Goal: Task Accomplishment & Management: Manage account settings

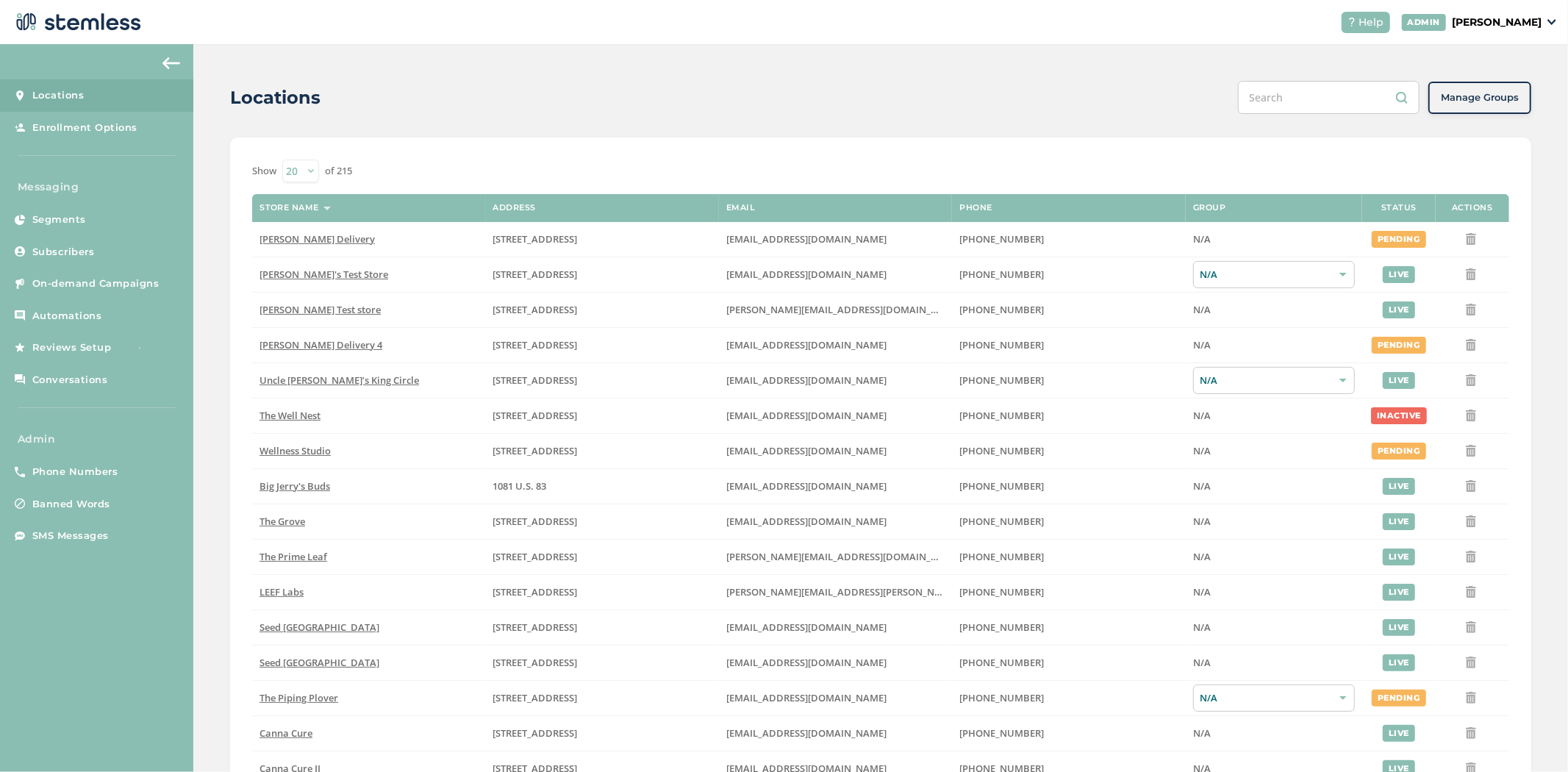
click at [1511, 32] on div "Help ADMIN [PERSON_NAME]" at bounding box center [1443, 22] width 227 height 21
click at [1515, 26] on p "[PERSON_NAME]" at bounding box center [1497, 22] width 90 height 15
click at [1501, 116] on li "Impersonate" at bounding box center [1505, 110] width 72 height 21
click at [1502, 108] on button "Manage Groups" at bounding box center [1480, 98] width 103 height 32
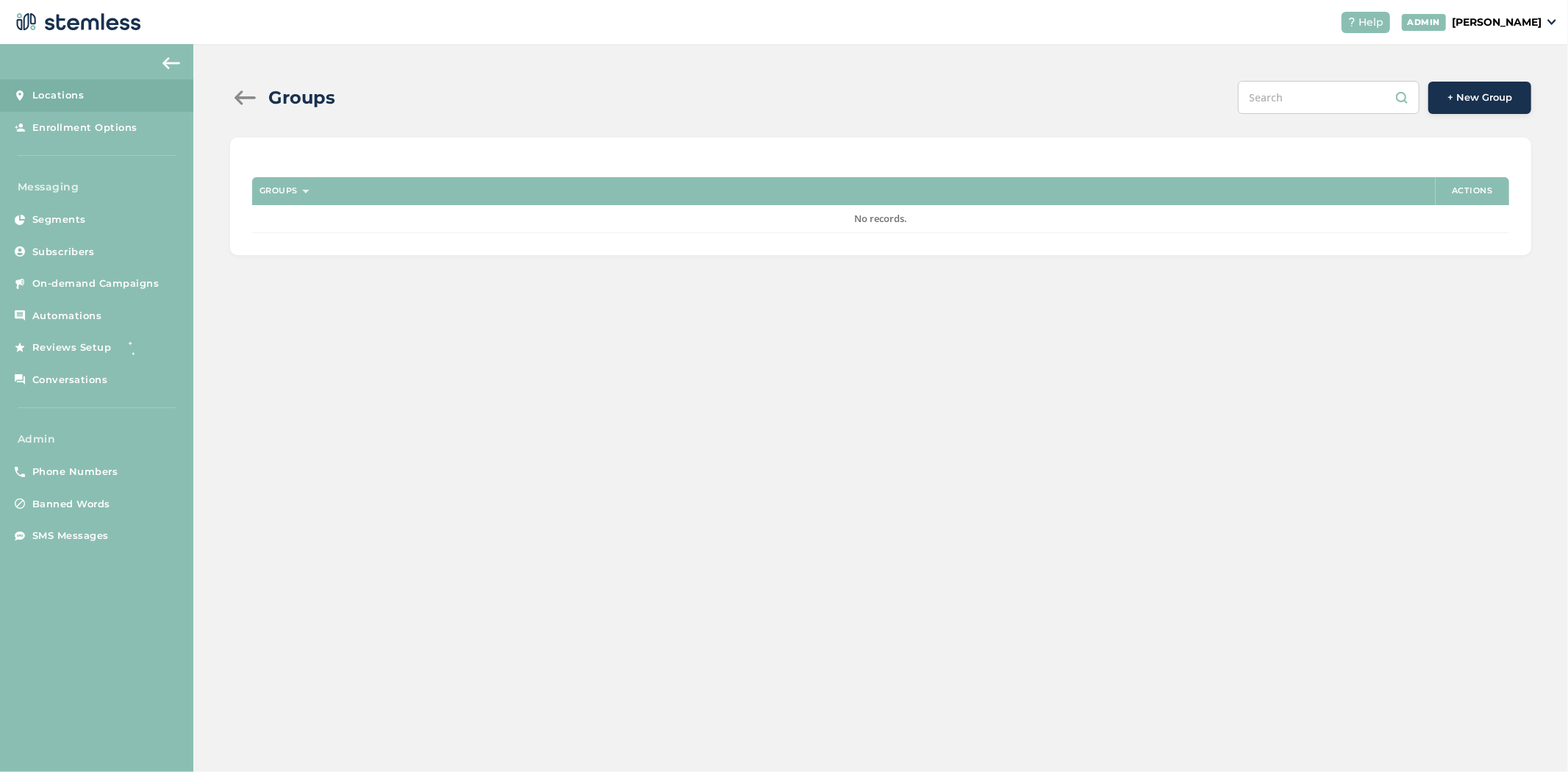
click at [1497, 23] on p "[PERSON_NAME]" at bounding box center [1497, 22] width 90 height 15
click at [1496, 101] on span "Impersonate" at bounding box center [1505, 107] width 72 height 15
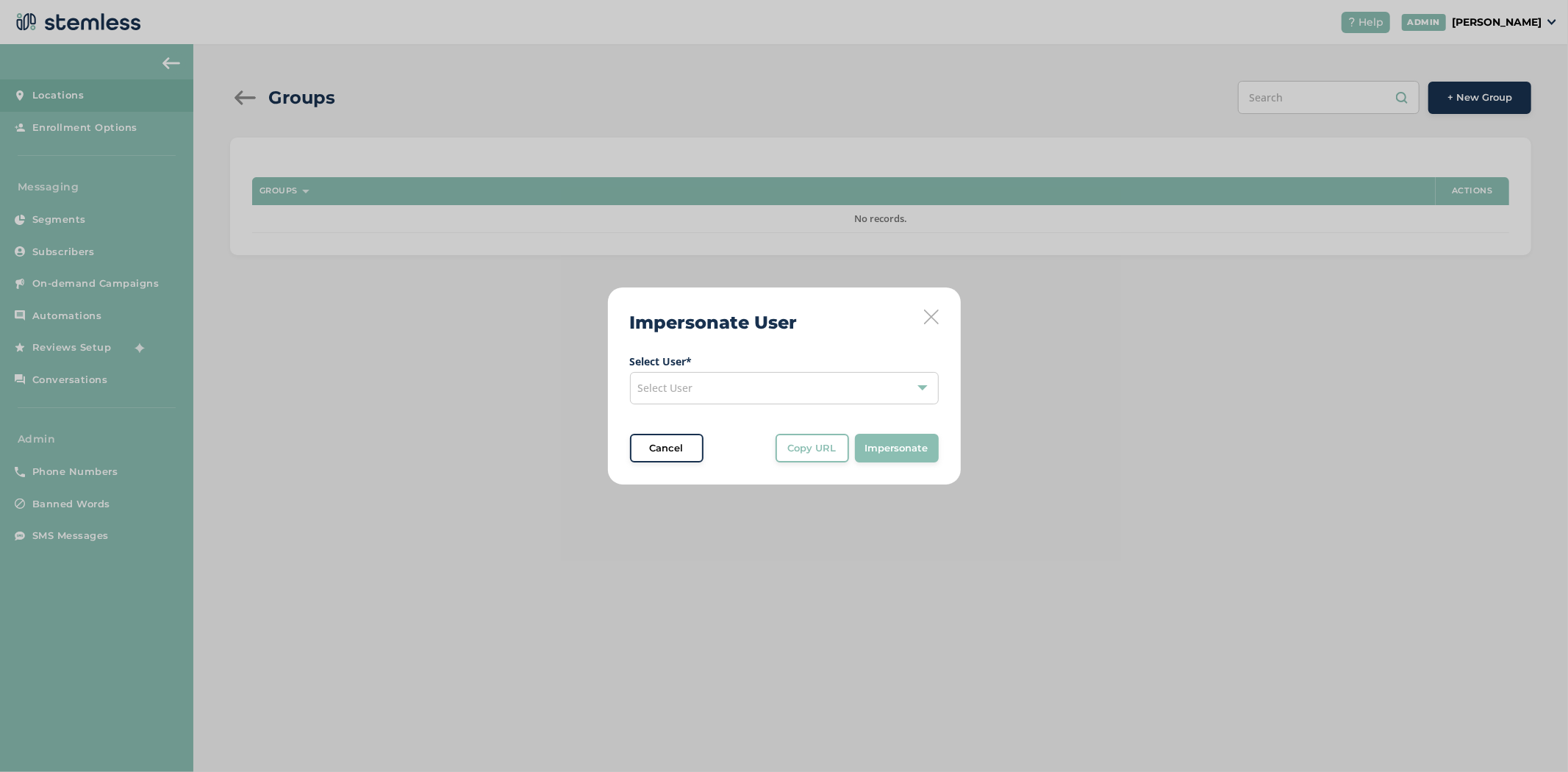
click at [752, 394] on div "Select User" at bounding box center [784, 388] width 309 height 32
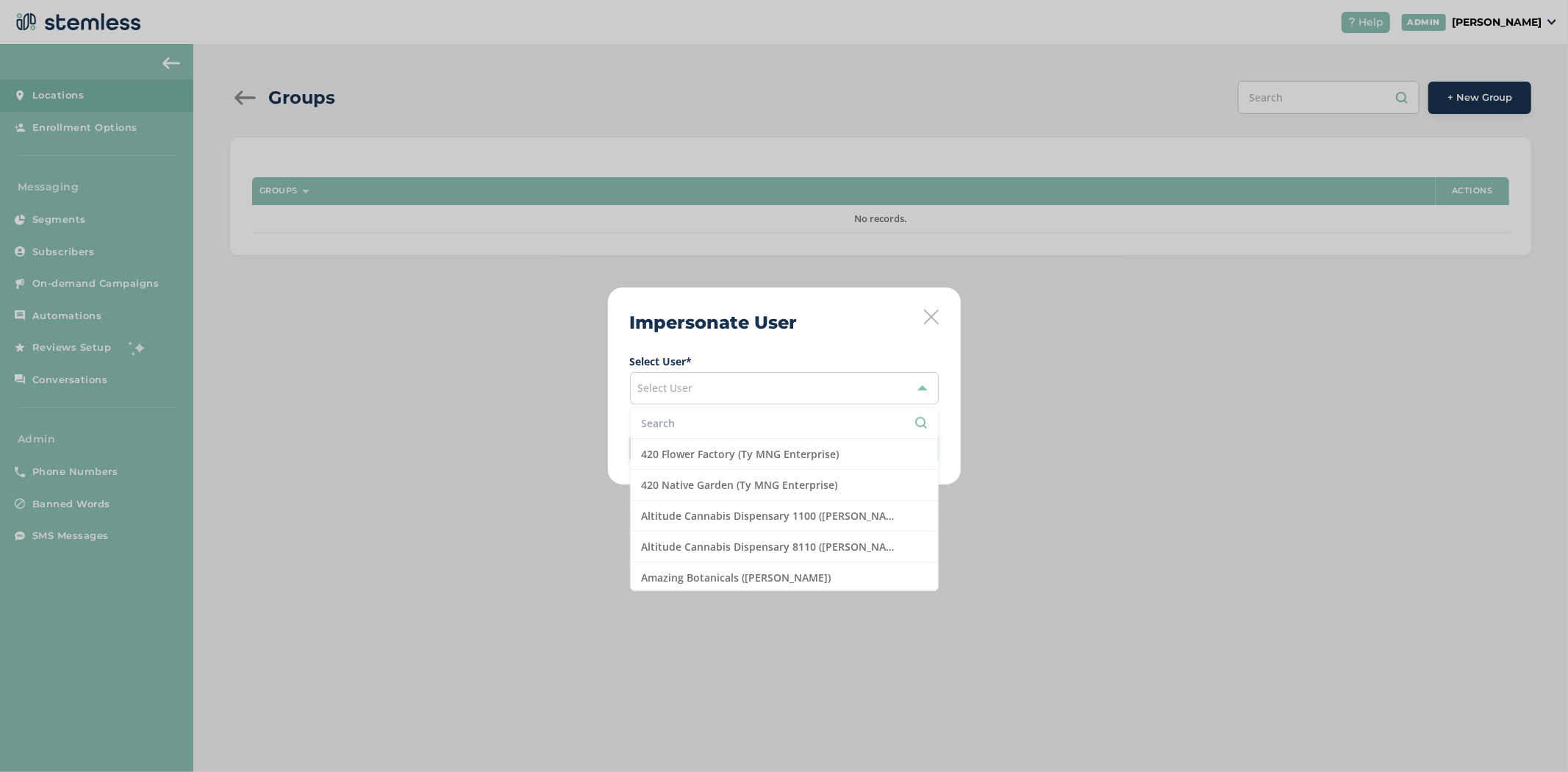
click at [724, 431] on input "text" at bounding box center [784, 422] width 285 height 15
type input "mmd"
click at [695, 487] on li "MMD - Jersey City ([PERSON_NAME])" at bounding box center [784, 485] width 308 height 31
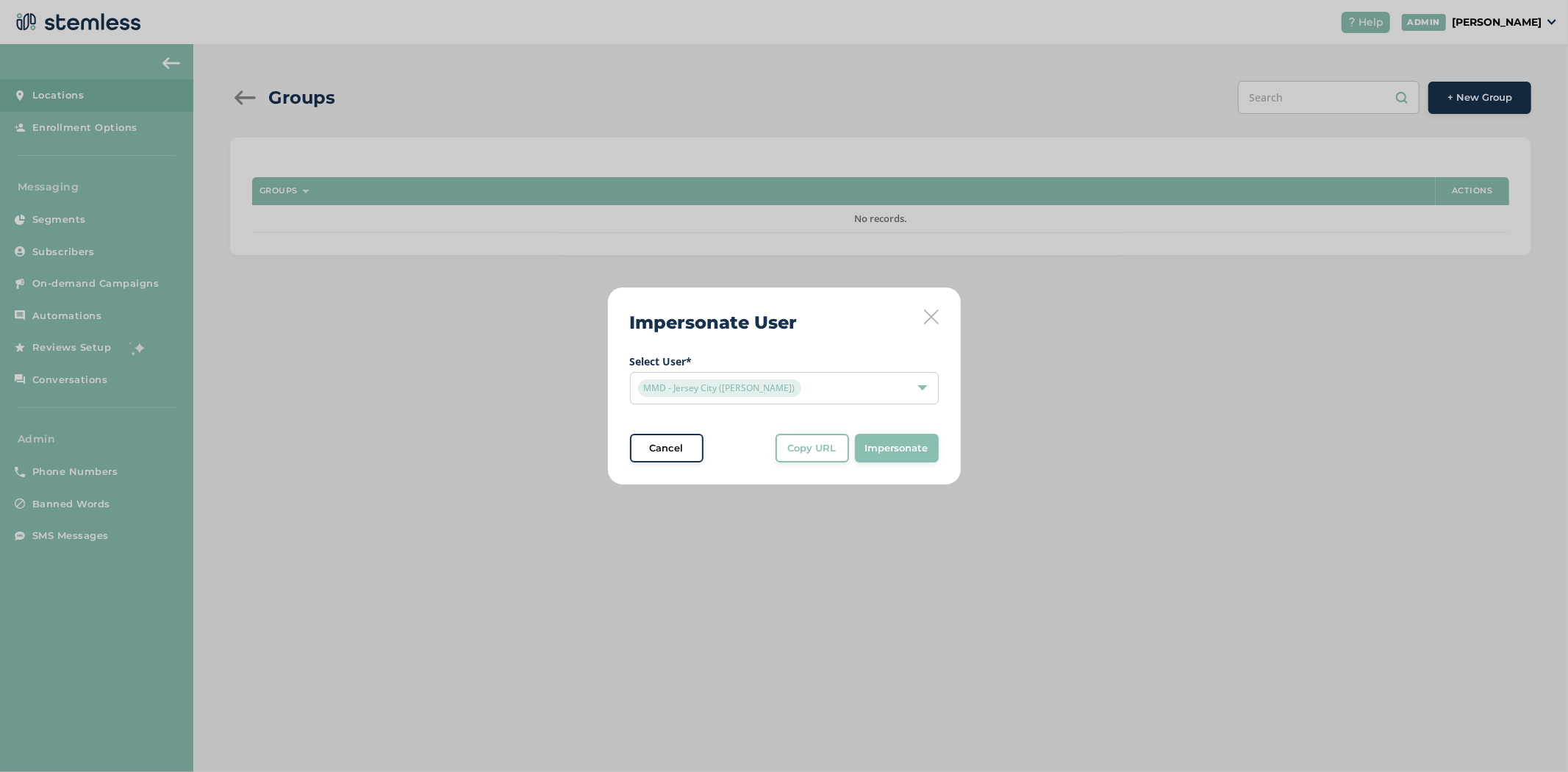
click at [912, 451] on span "Impersonate" at bounding box center [897, 448] width 63 height 15
